Goal: Information Seeking & Learning: Learn about a topic

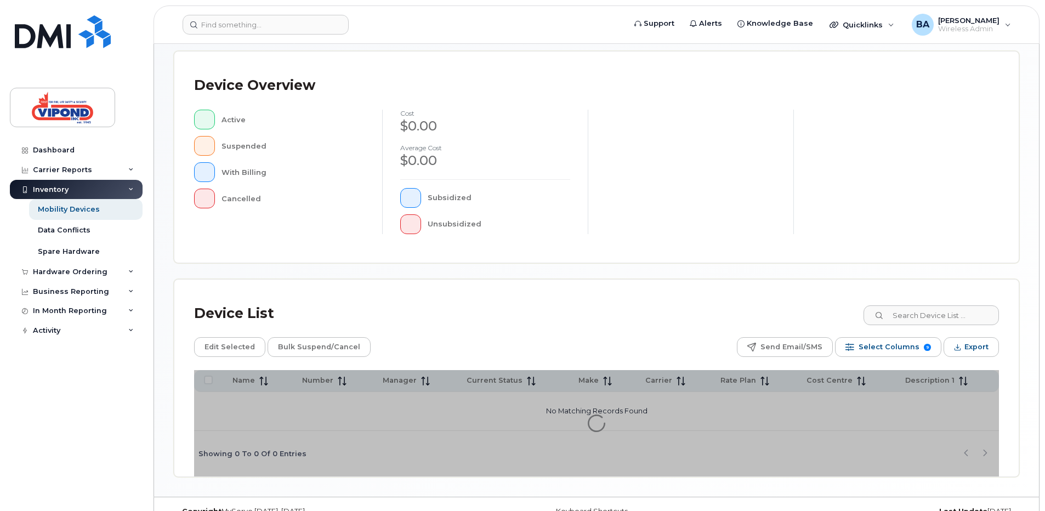
scroll to position [243, 0]
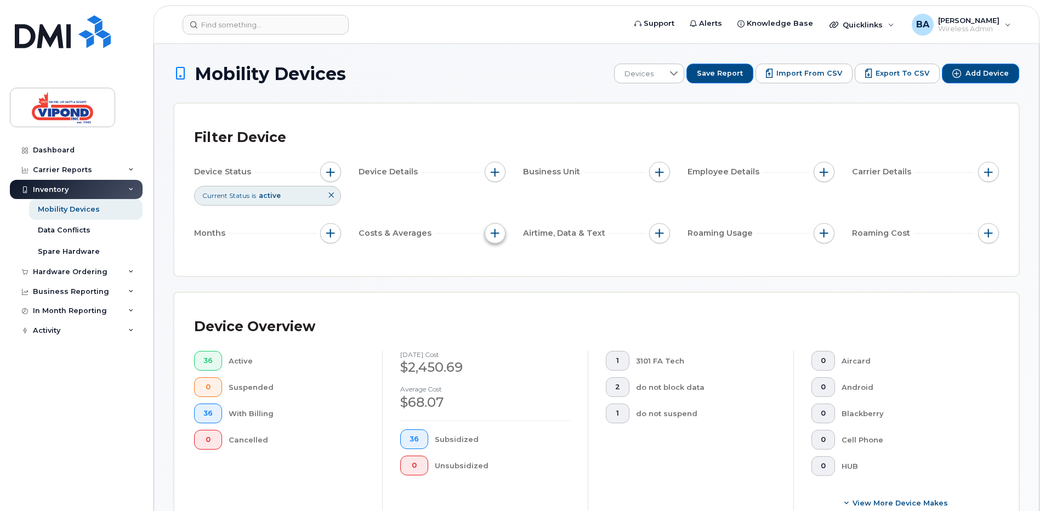
click at [493, 234] on span "button" at bounding box center [495, 233] width 9 height 9
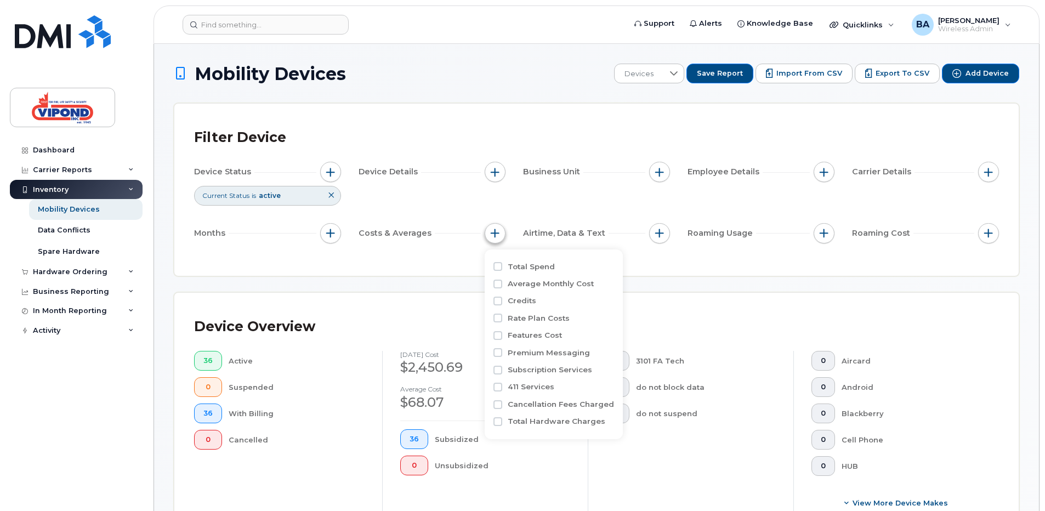
click at [493, 234] on span "button" at bounding box center [495, 233] width 9 height 9
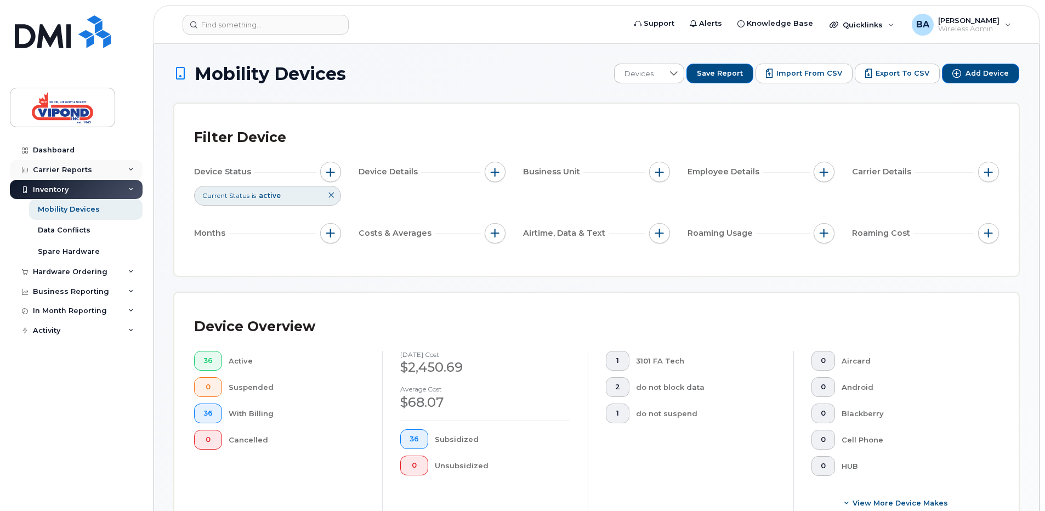
click at [63, 167] on div "Carrier Reports" at bounding box center [62, 170] width 59 height 9
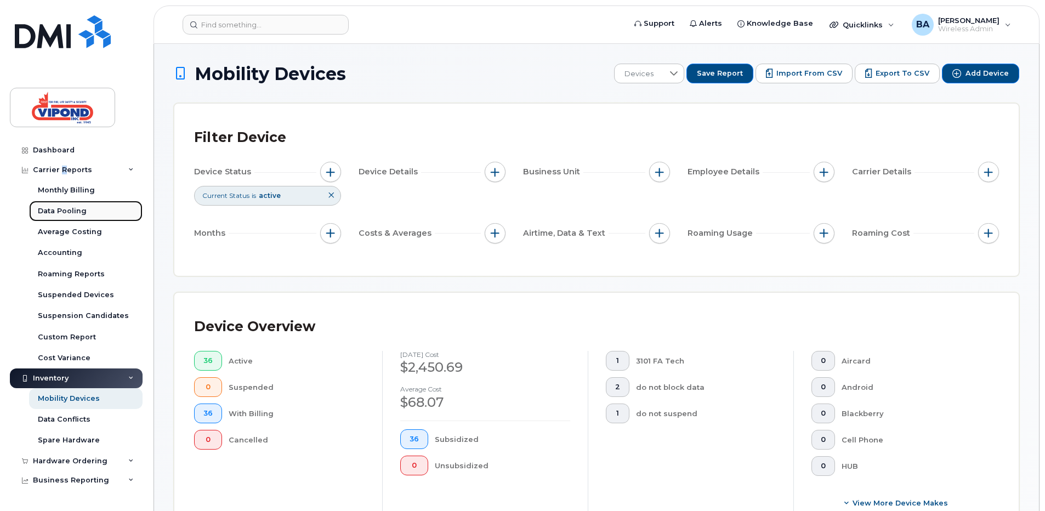
click at [75, 210] on div "Data Pooling" at bounding box center [62, 211] width 49 height 10
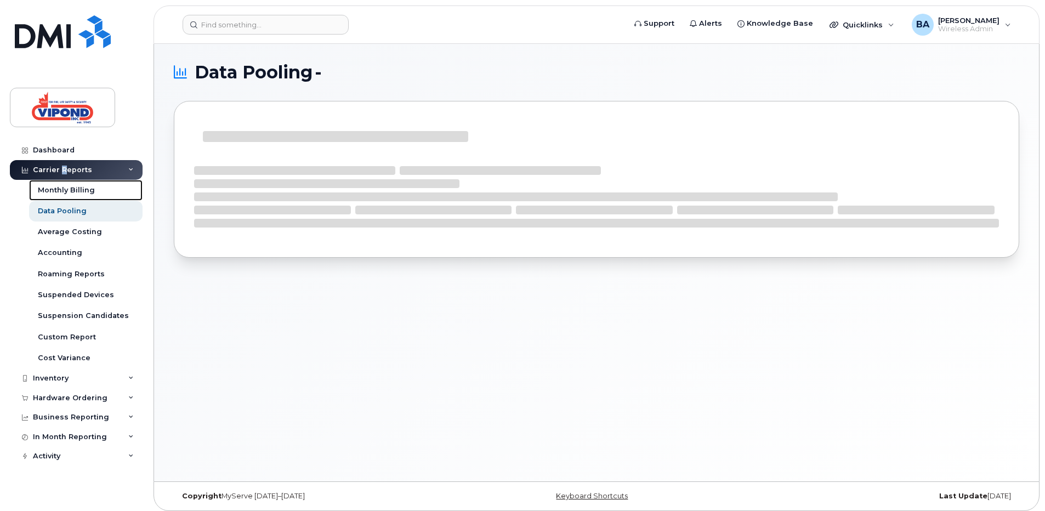
drag, startPoint x: 88, startPoint y: 188, endPoint x: 70, endPoint y: 205, distance: 24.0
click at [88, 188] on div "Monthly Billing" at bounding box center [66, 190] width 57 height 10
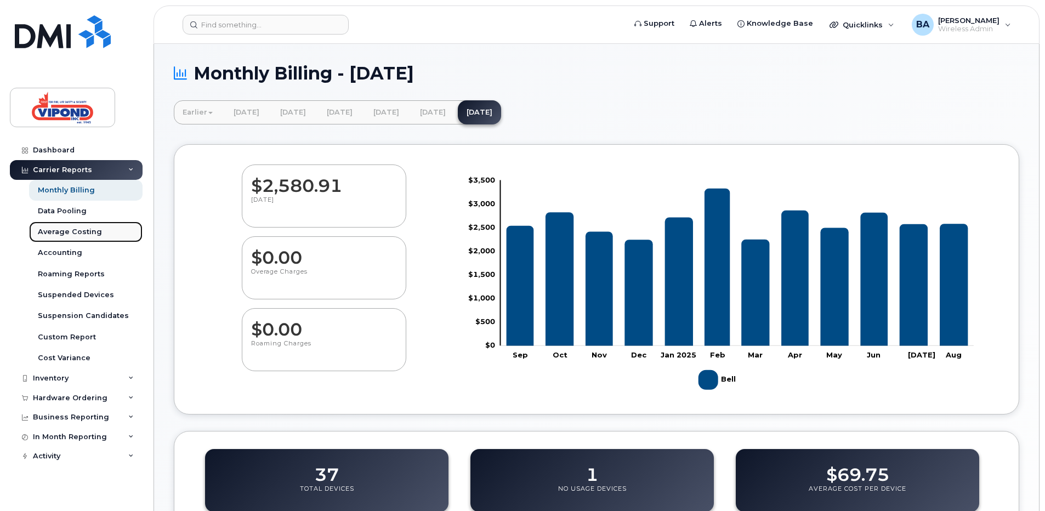
drag, startPoint x: 74, startPoint y: 231, endPoint x: 93, endPoint y: 231, distance: 18.6
click at [75, 231] on div "Average Costing" at bounding box center [70, 232] width 64 height 10
click at [74, 271] on div "Roaming Reports" at bounding box center [71, 274] width 67 height 10
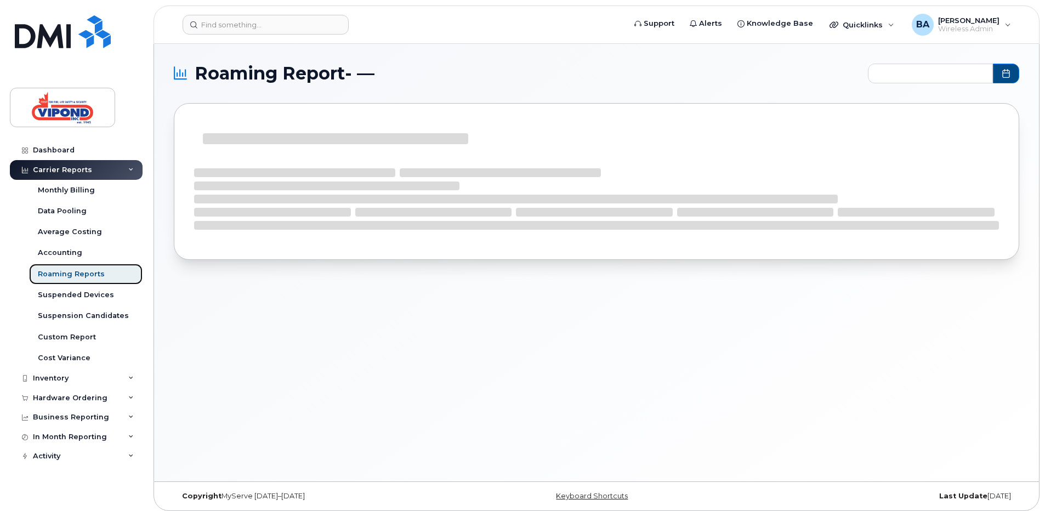
type input "2024-10 - 2025-08"
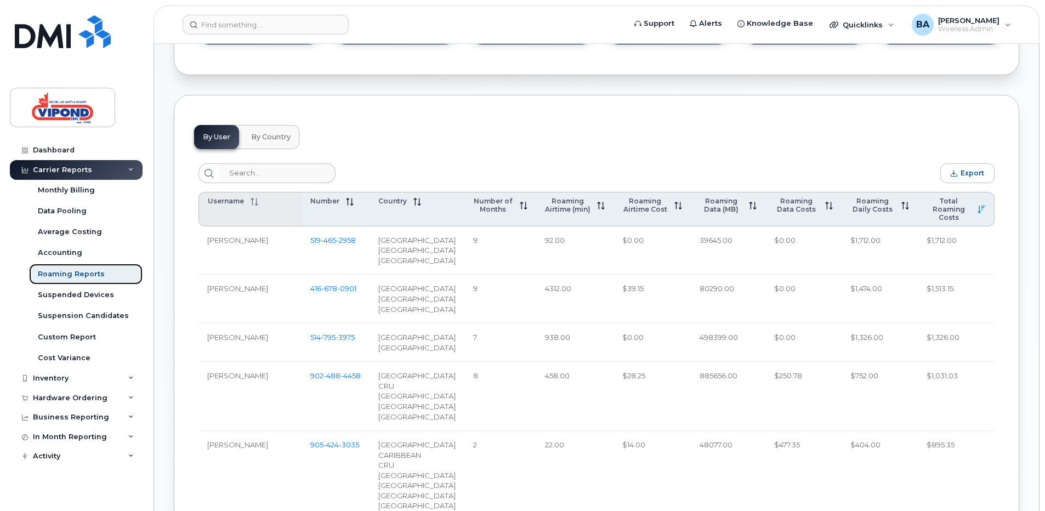
scroll to position [303, 0]
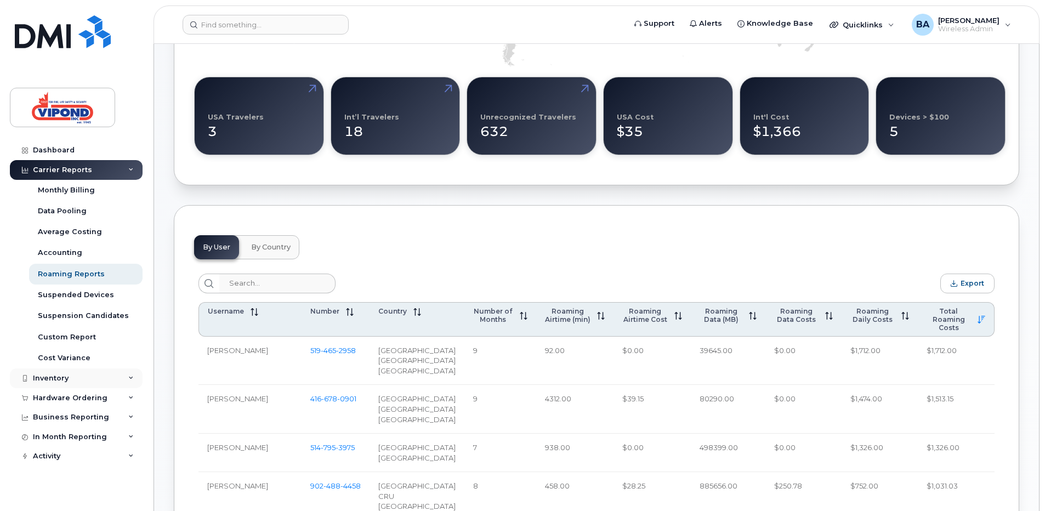
click at [41, 381] on div "Inventory" at bounding box center [51, 378] width 36 height 9
click at [64, 418] on div "Data Conflicts" at bounding box center [64, 420] width 53 height 10
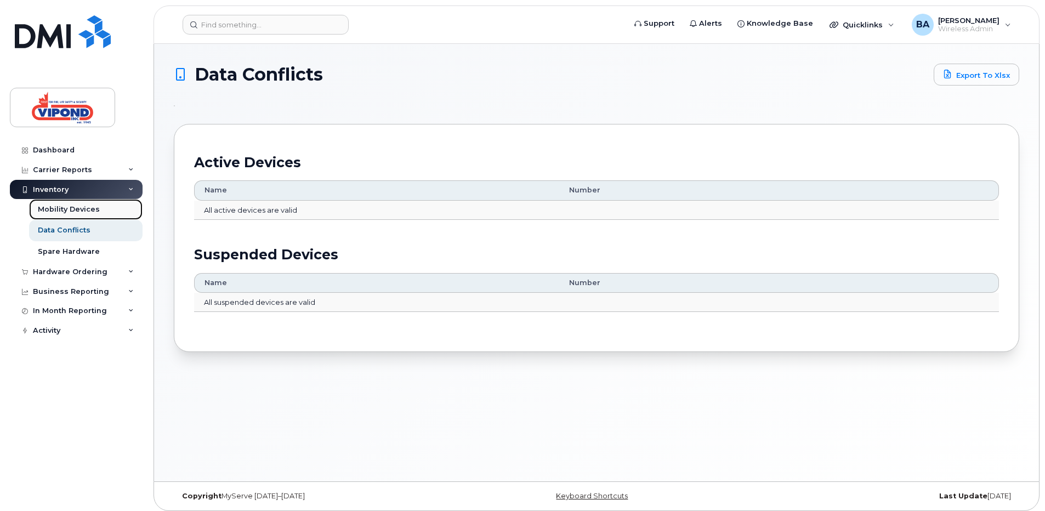
click at [83, 208] on div "Mobility Devices" at bounding box center [69, 210] width 62 height 10
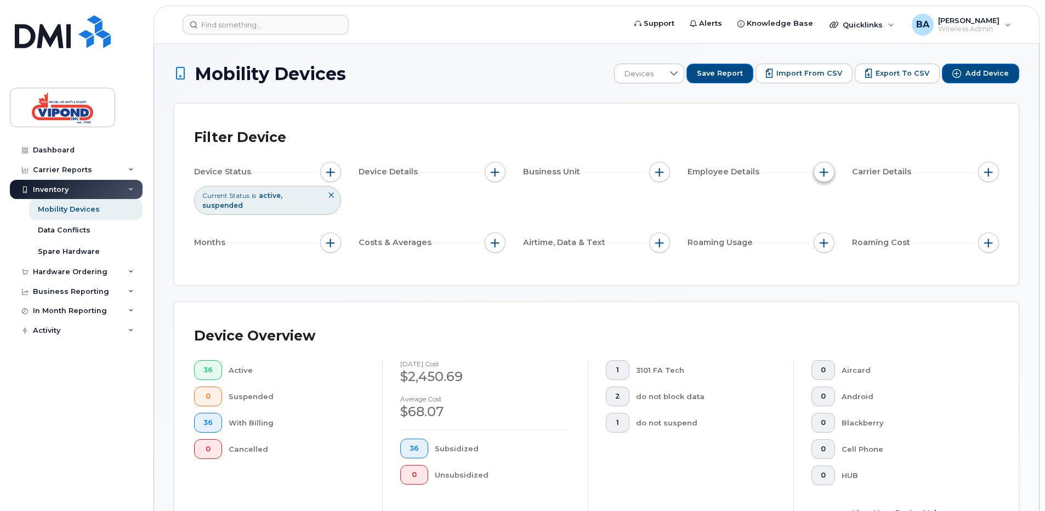
click at [824, 174] on span "button" at bounding box center [824, 172] width 9 height 9
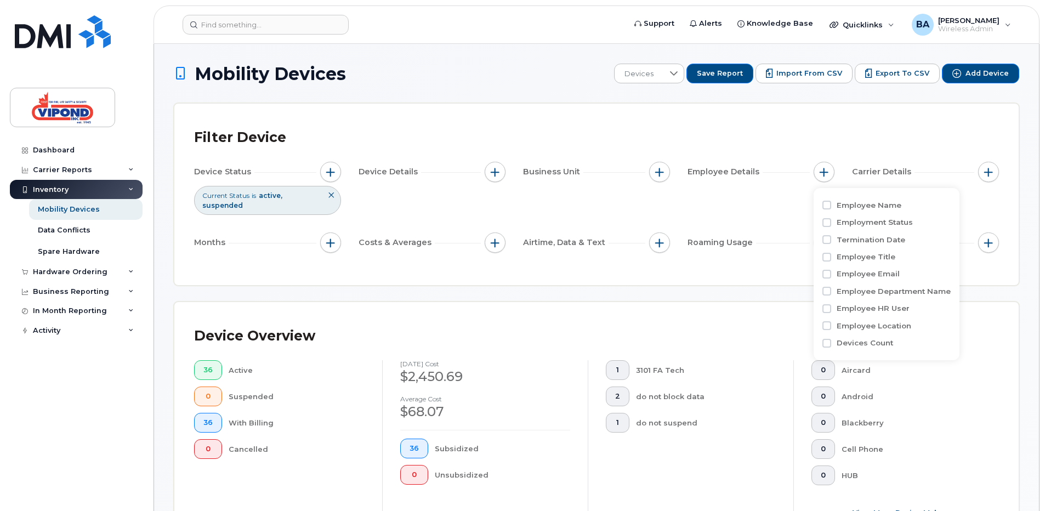
click at [632, 191] on div "Device Status Current Status is active suspended Device Details Business Unit E…" at bounding box center [596, 209] width 805 height 95
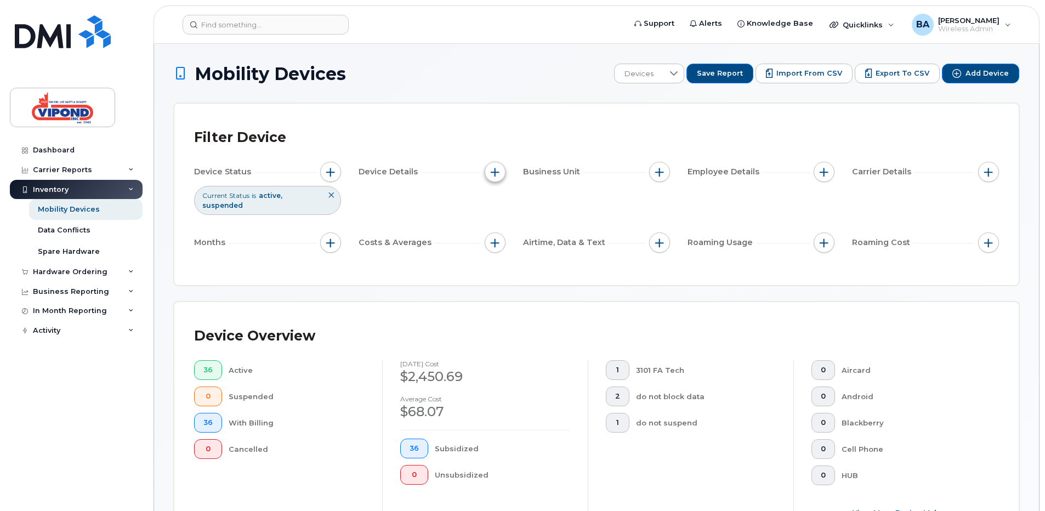
click at [496, 174] on span "button" at bounding box center [495, 172] width 9 height 9
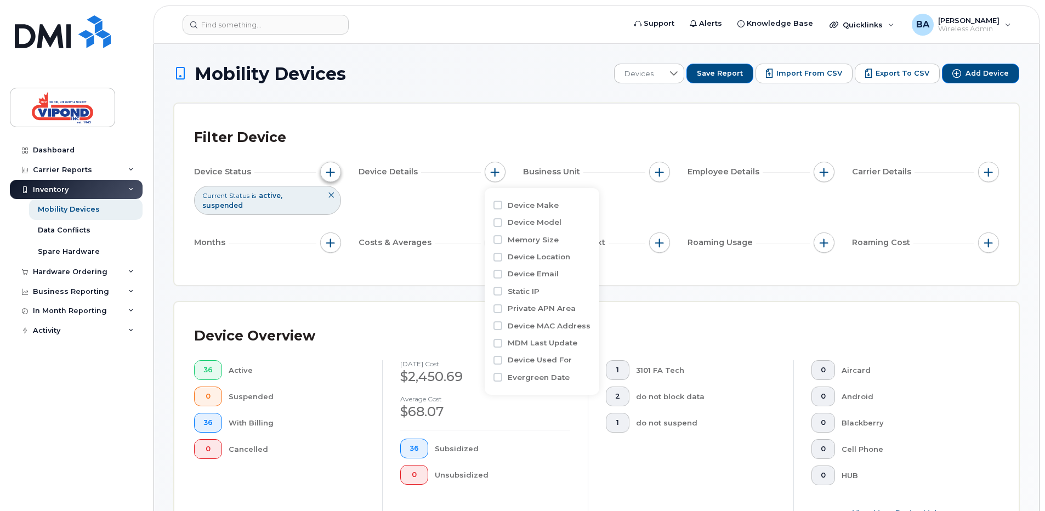
click at [328, 174] on span "button" at bounding box center [330, 172] width 9 height 9
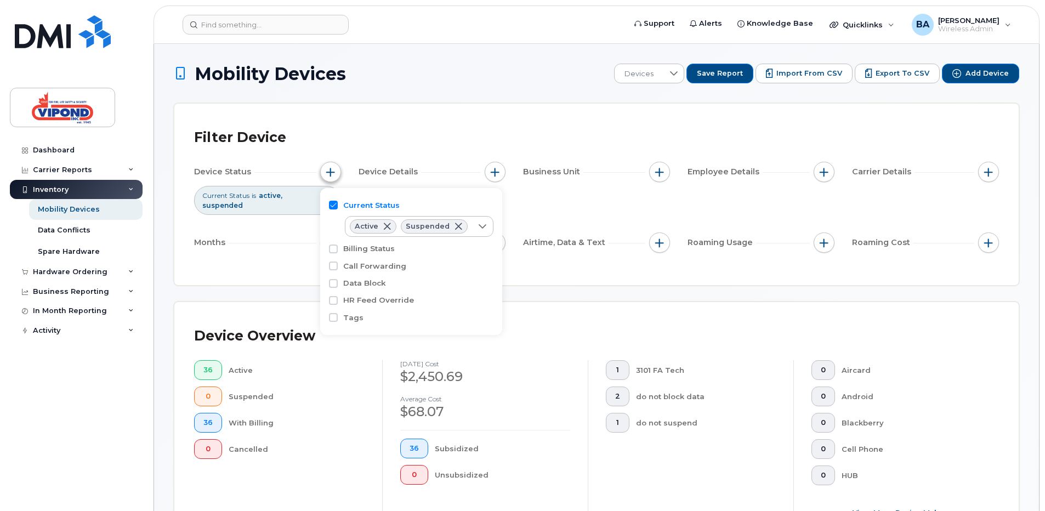
click at [328, 174] on span "button" at bounding box center [330, 172] width 9 height 9
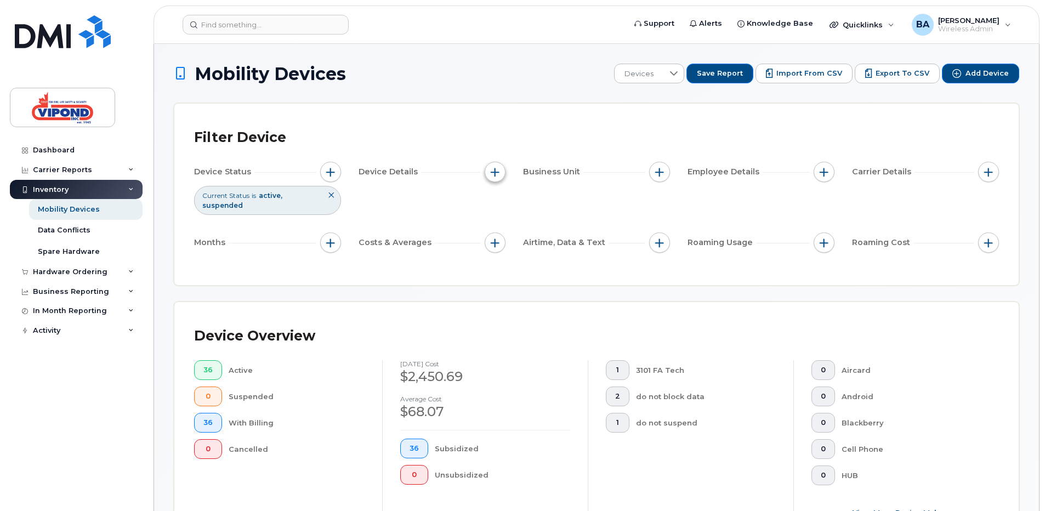
click at [496, 172] on span "button" at bounding box center [495, 172] width 9 height 9
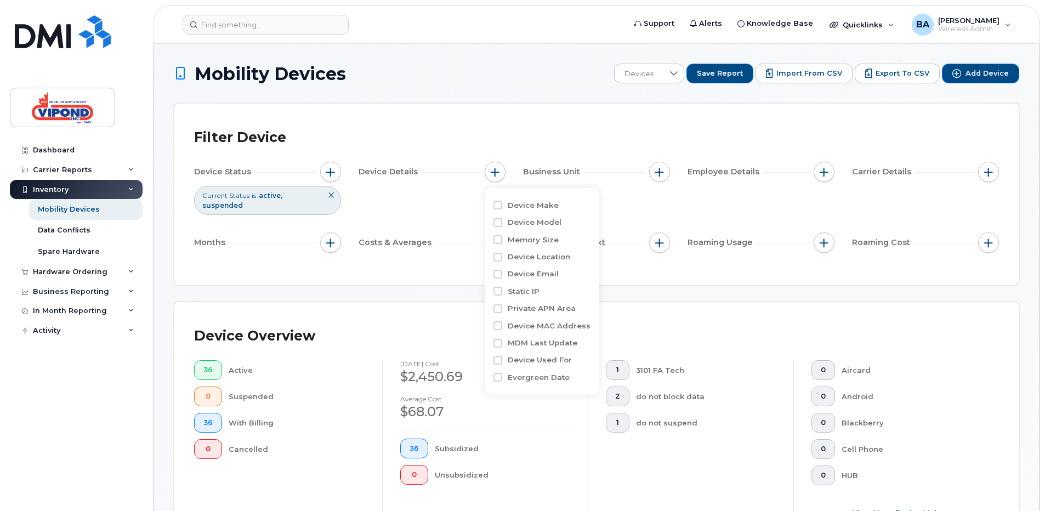
click at [637, 266] on div "Filter Device Device Status Current Status is active suspended Device Details B…" at bounding box center [596, 194] width 844 height 181
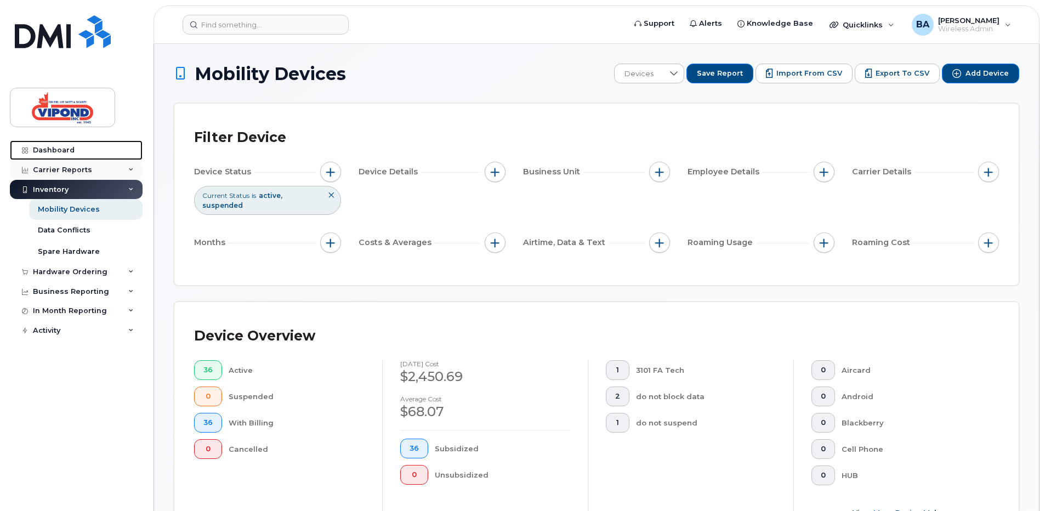
drag, startPoint x: 56, startPoint y: 151, endPoint x: 60, endPoint y: 169, distance: 18.4
click at [56, 151] on div "Dashboard" at bounding box center [54, 150] width 42 height 9
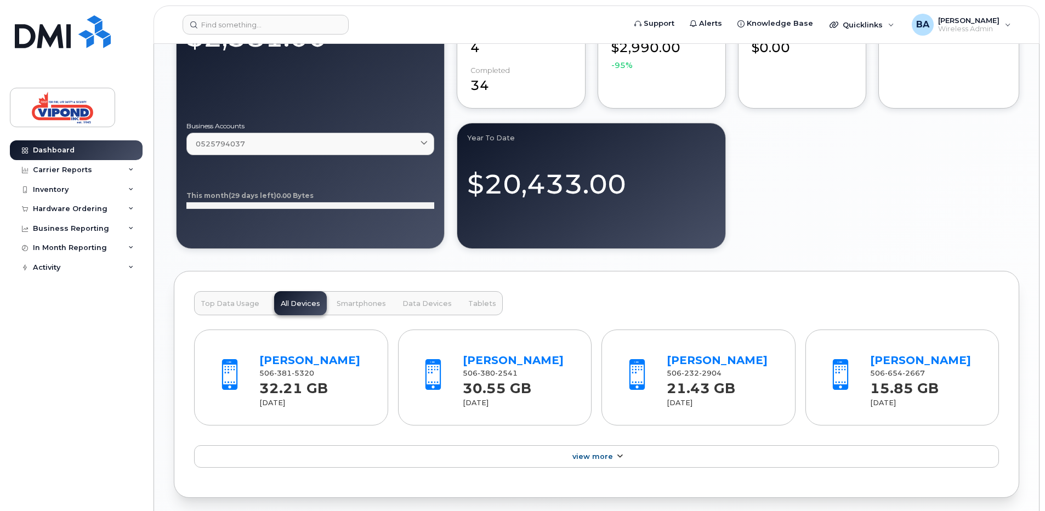
scroll to position [703, 0]
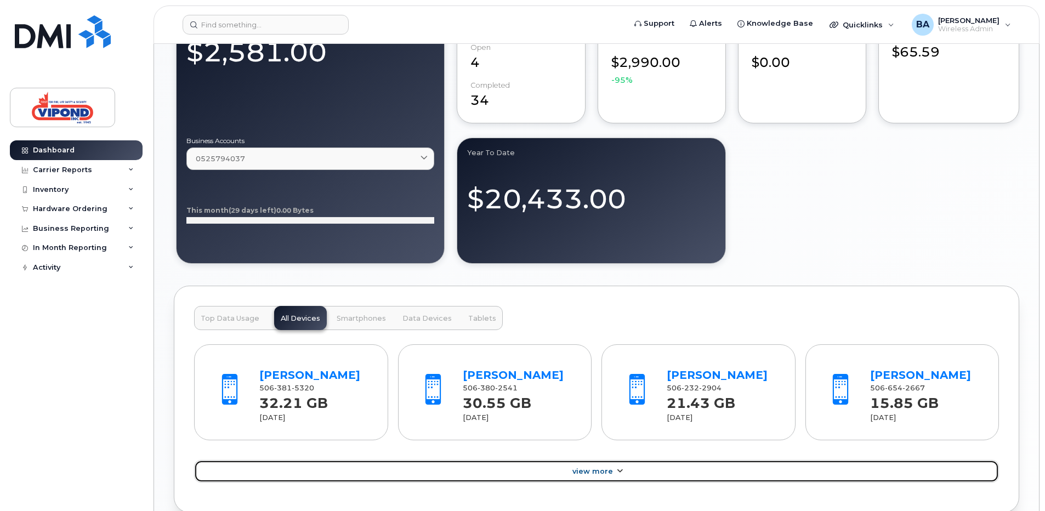
click at [601, 473] on span "View More" at bounding box center [592, 471] width 41 height 8
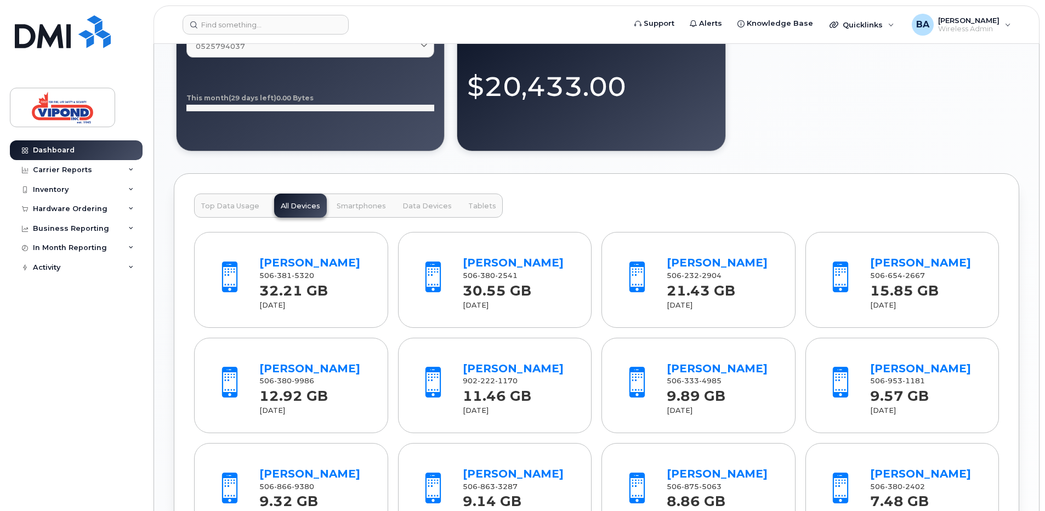
scroll to position [813, 0]
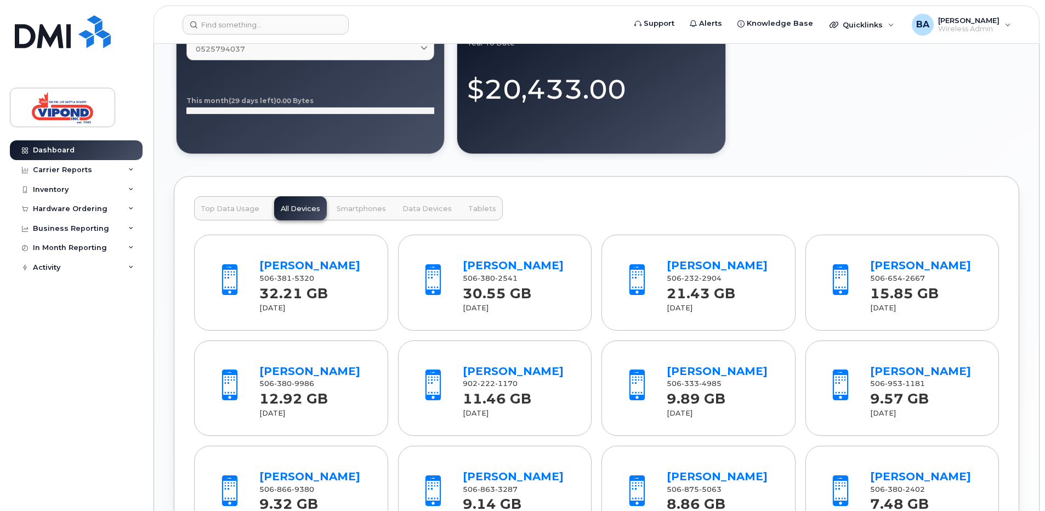
click at [356, 207] on span "Smartphones" at bounding box center [361, 209] width 49 height 9
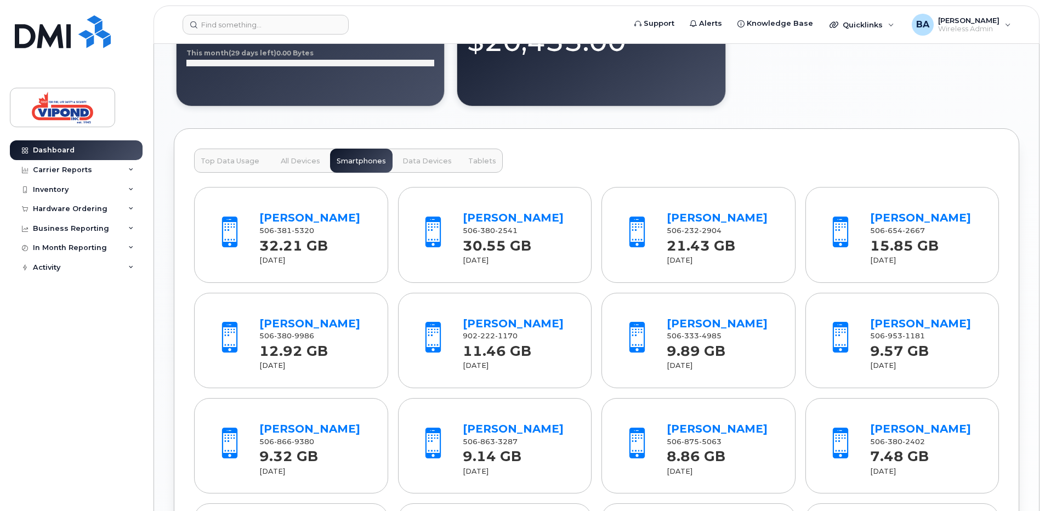
scroll to position [870, 0]
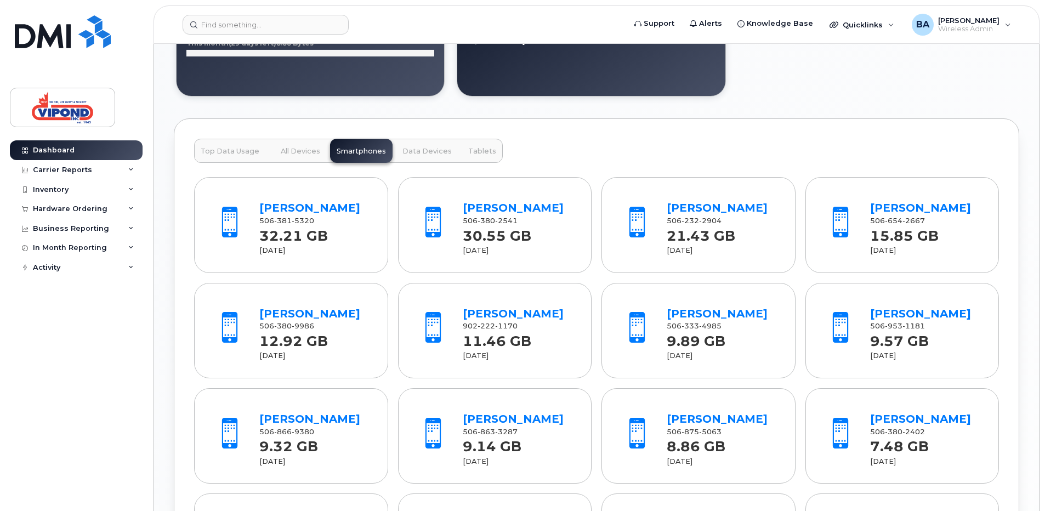
click at [297, 150] on span "All Devices" at bounding box center [300, 151] width 39 height 9
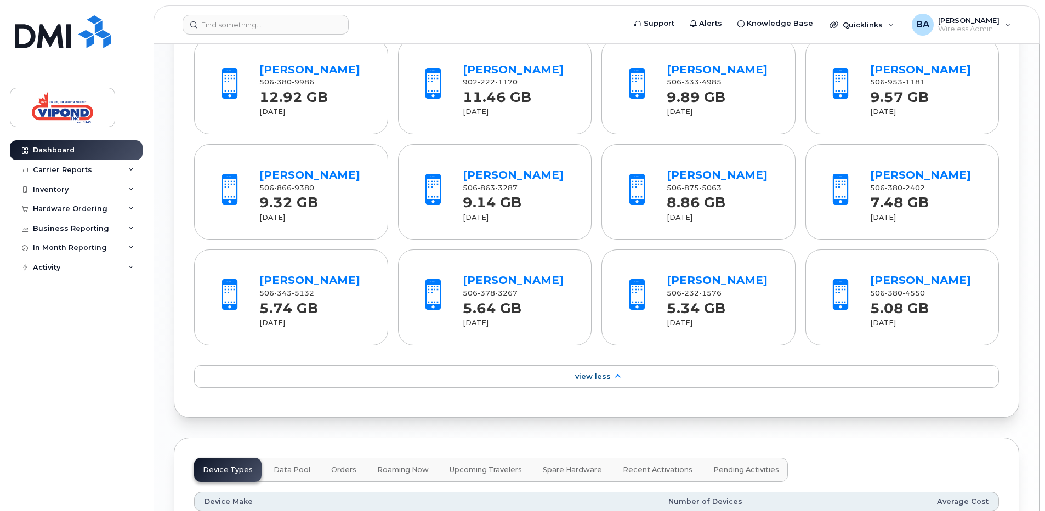
scroll to position [1144, 0]
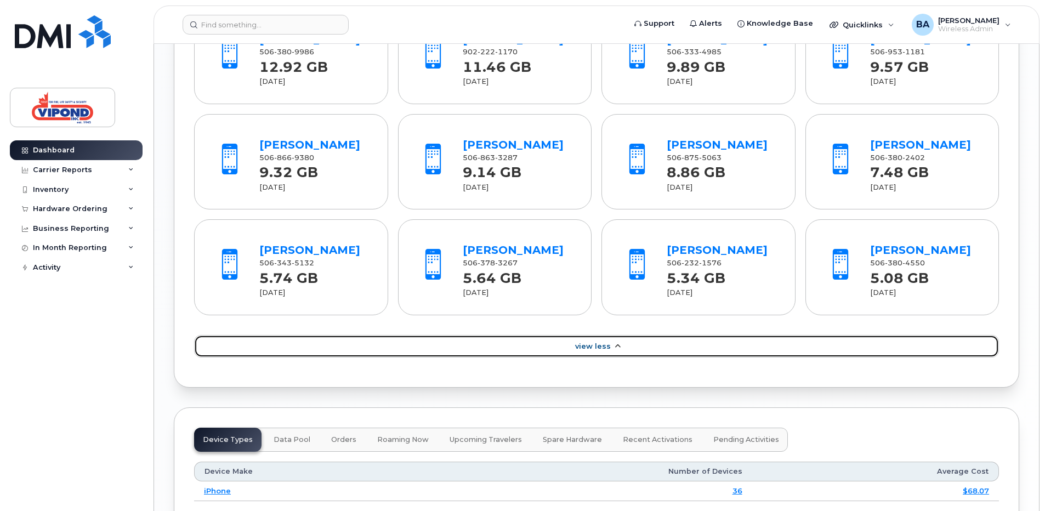
click at [594, 350] on span "View Less" at bounding box center [593, 346] width 36 height 8
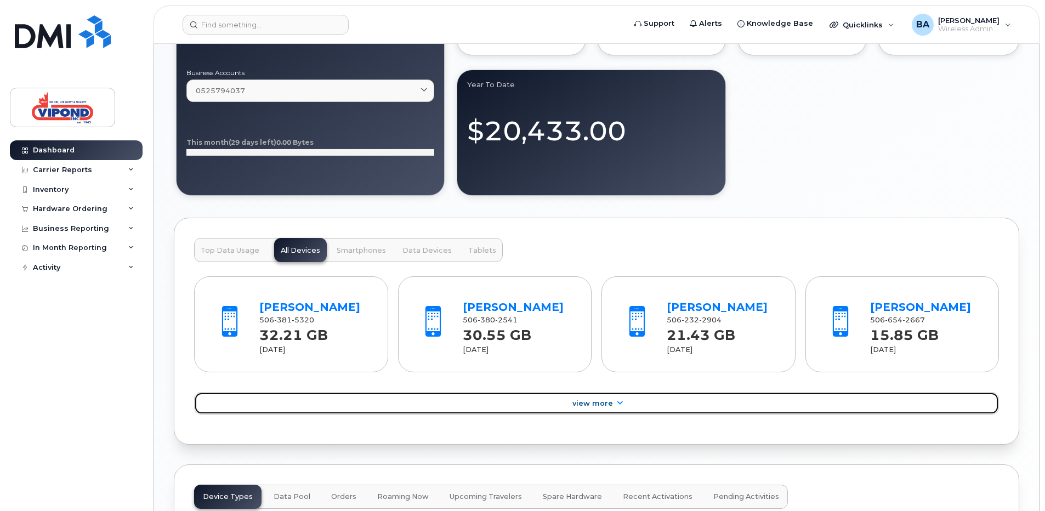
scroll to position [758, 0]
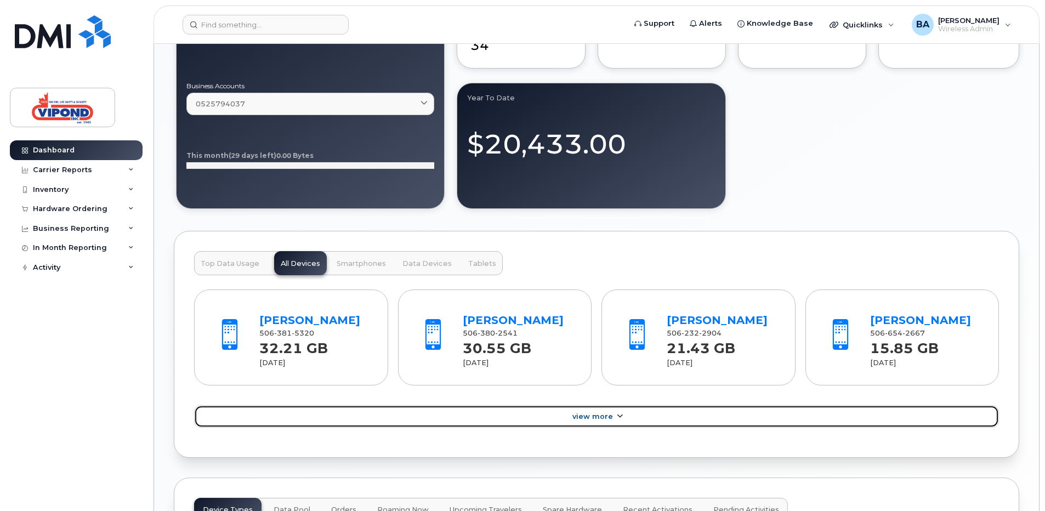
click at [598, 412] on span "View More" at bounding box center [592, 416] width 41 height 8
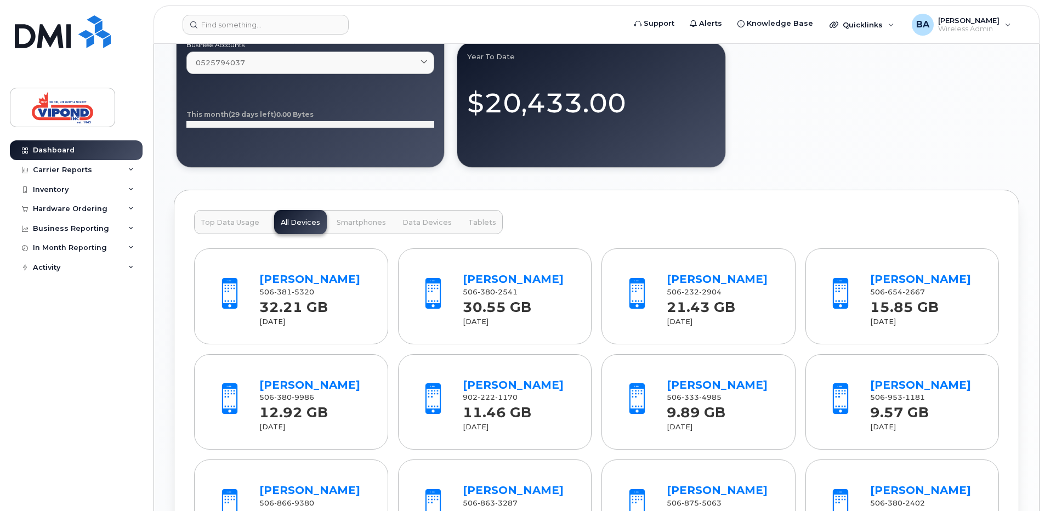
scroll to position [867, 0]
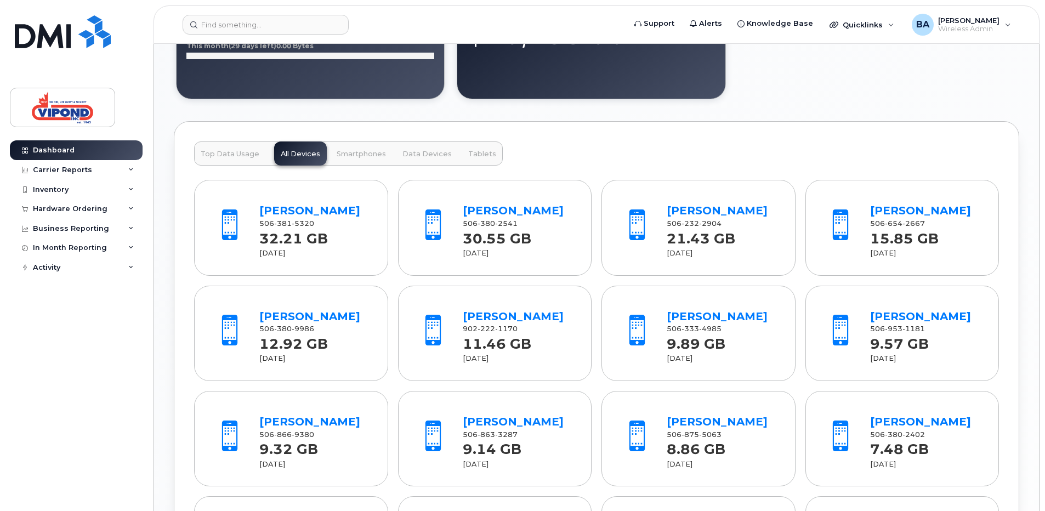
click at [236, 154] on span "Top Data Usage" at bounding box center [230, 154] width 59 height 9
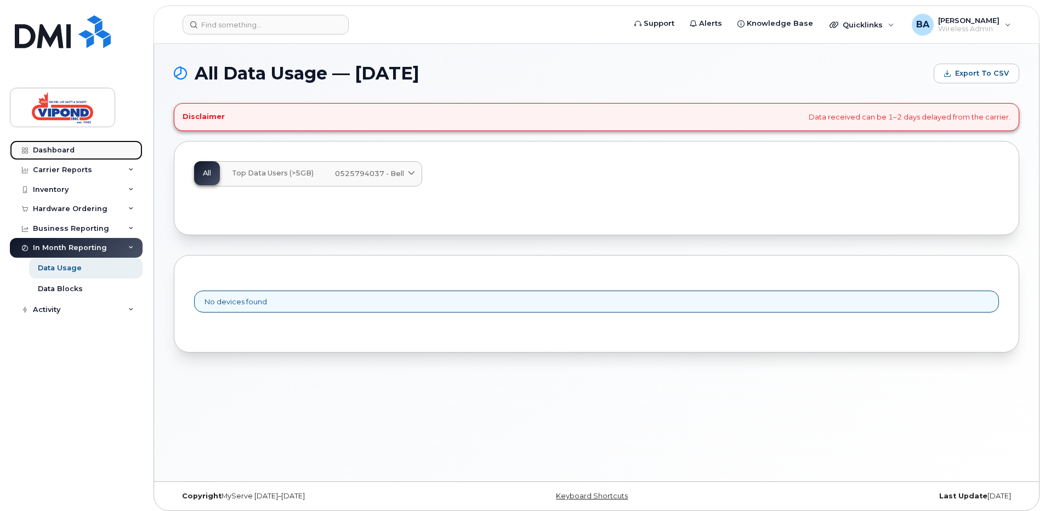
click at [55, 147] on div "Dashboard" at bounding box center [54, 150] width 42 height 9
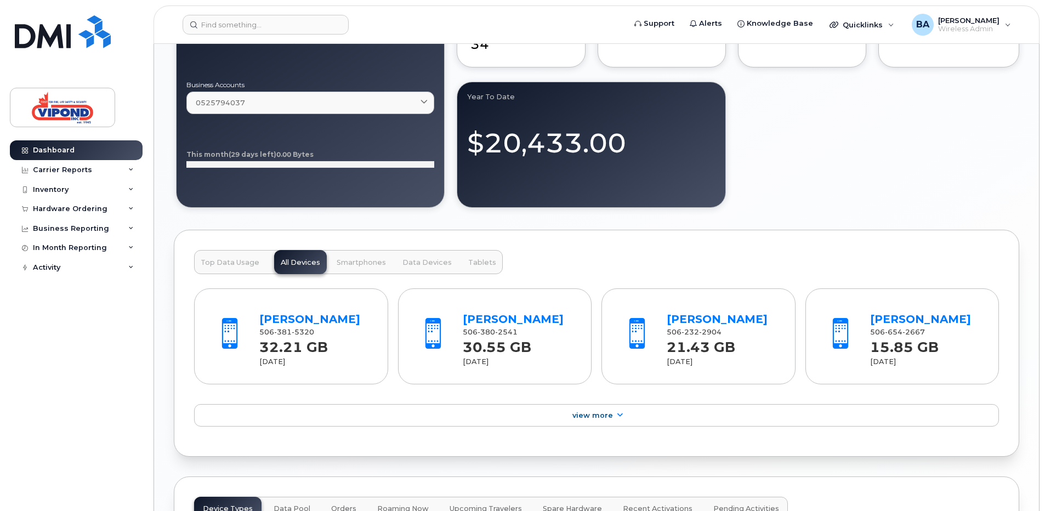
scroll to position [822, 0]
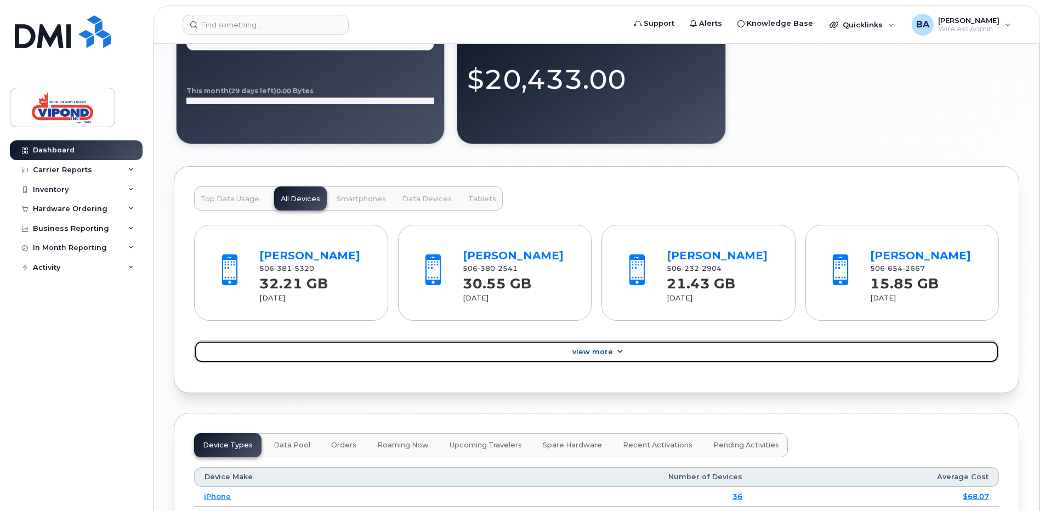
click at [605, 351] on span "View More" at bounding box center [592, 352] width 41 height 8
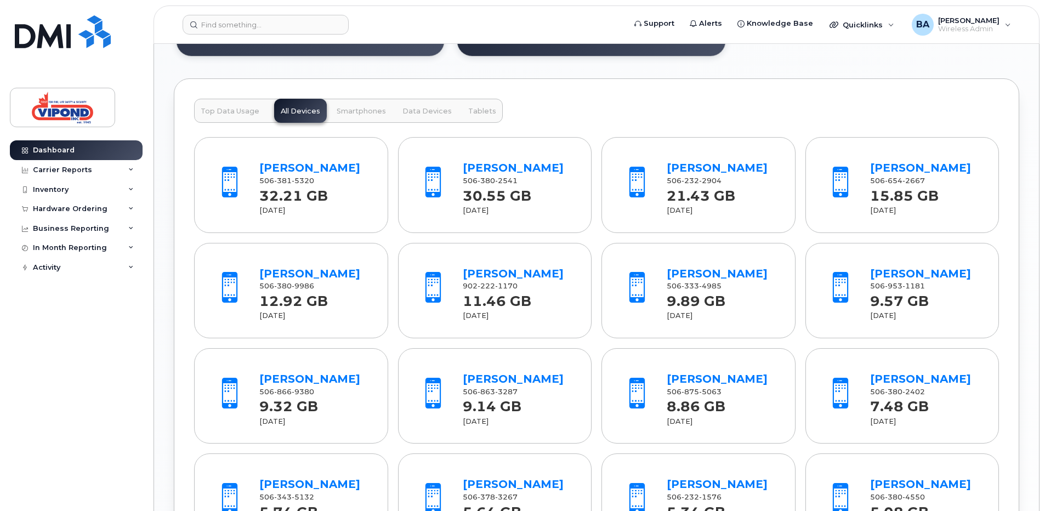
scroll to position [932, 0]
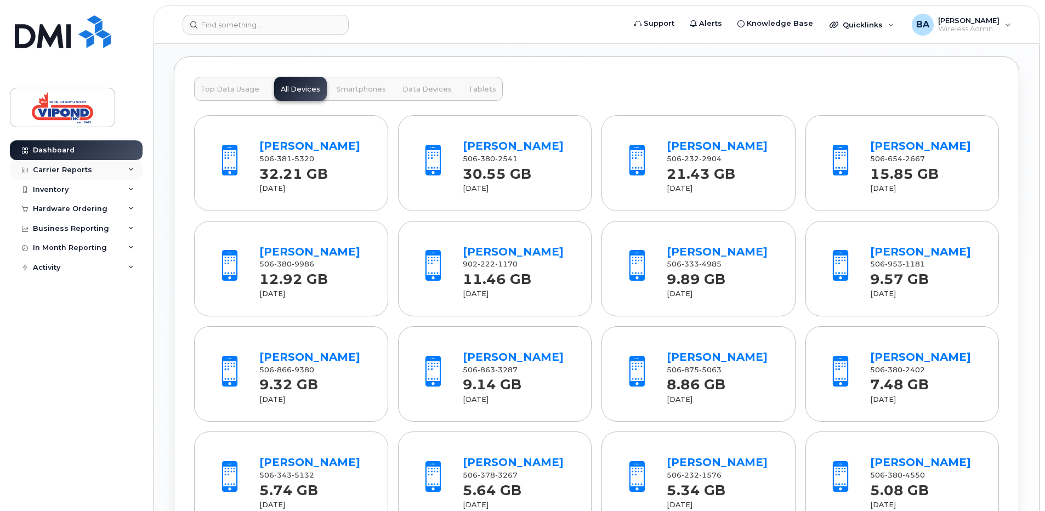
click at [116, 169] on div "Carrier Reports" at bounding box center [76, 170] width 133 height 20
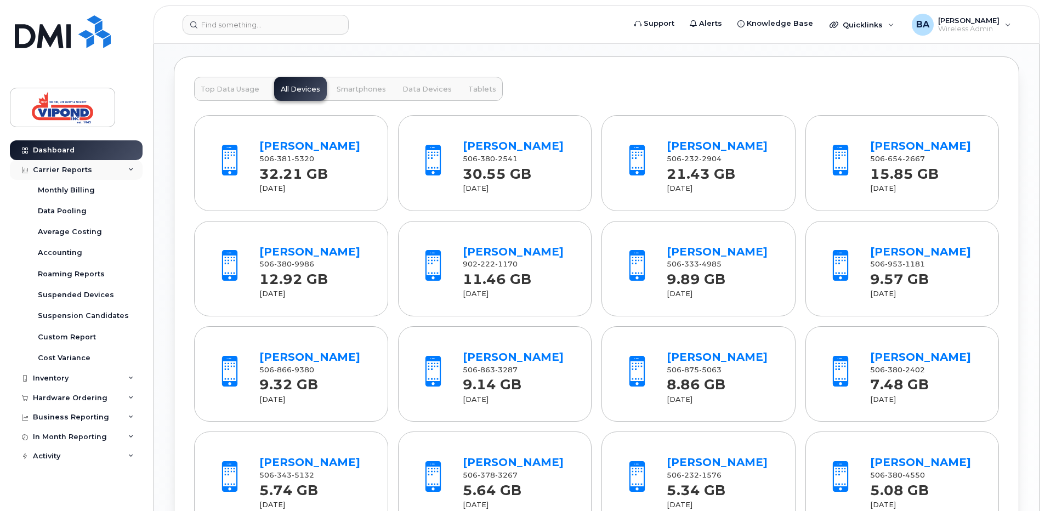
click at [116, 169] on div "Carrier Reports" at bounding box center [76, 170] width 133 height 20
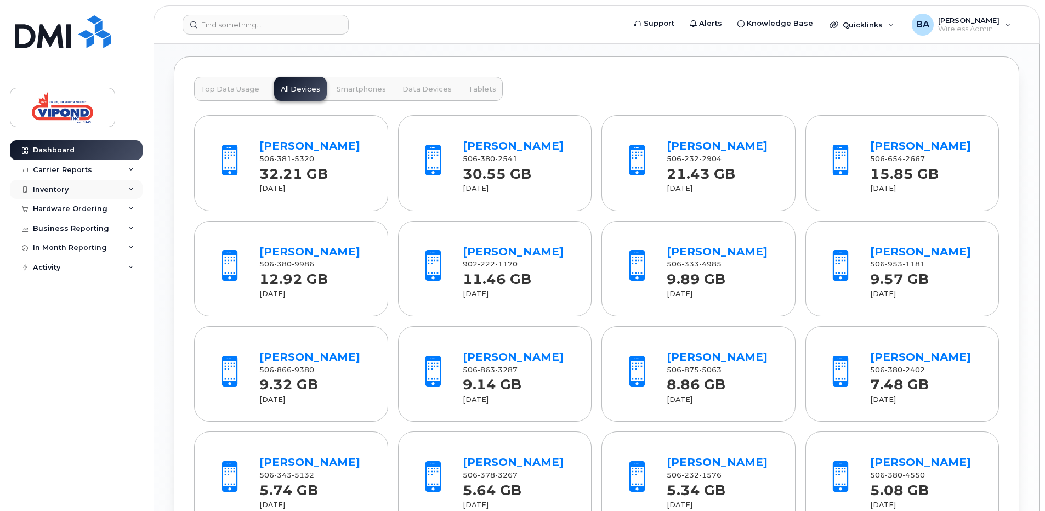
click at [88, 184] on div "Inventory" at bounding box center [76, 190] width 133 height 20
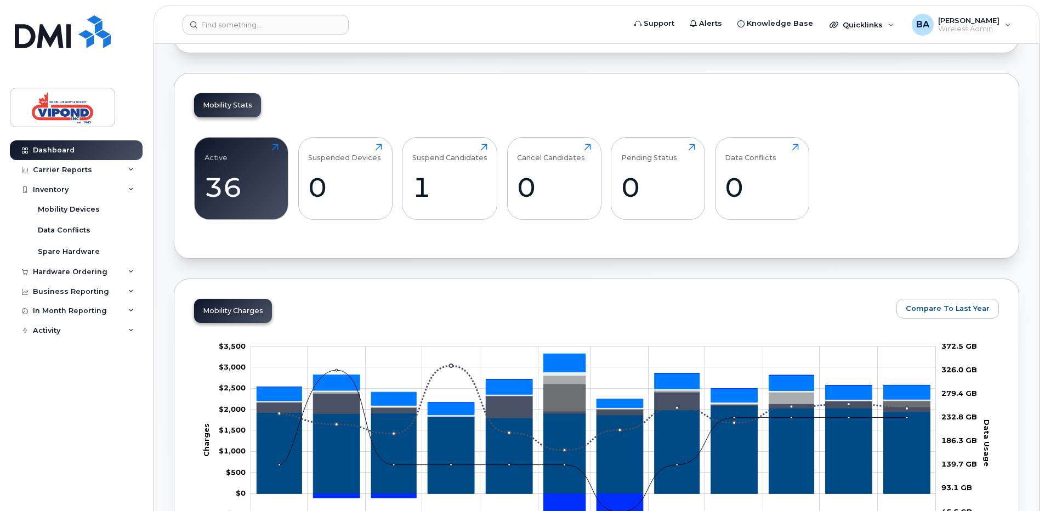
scroll to position [0, 0]
